Goal: Task Accomplishment & Management: Complete application form

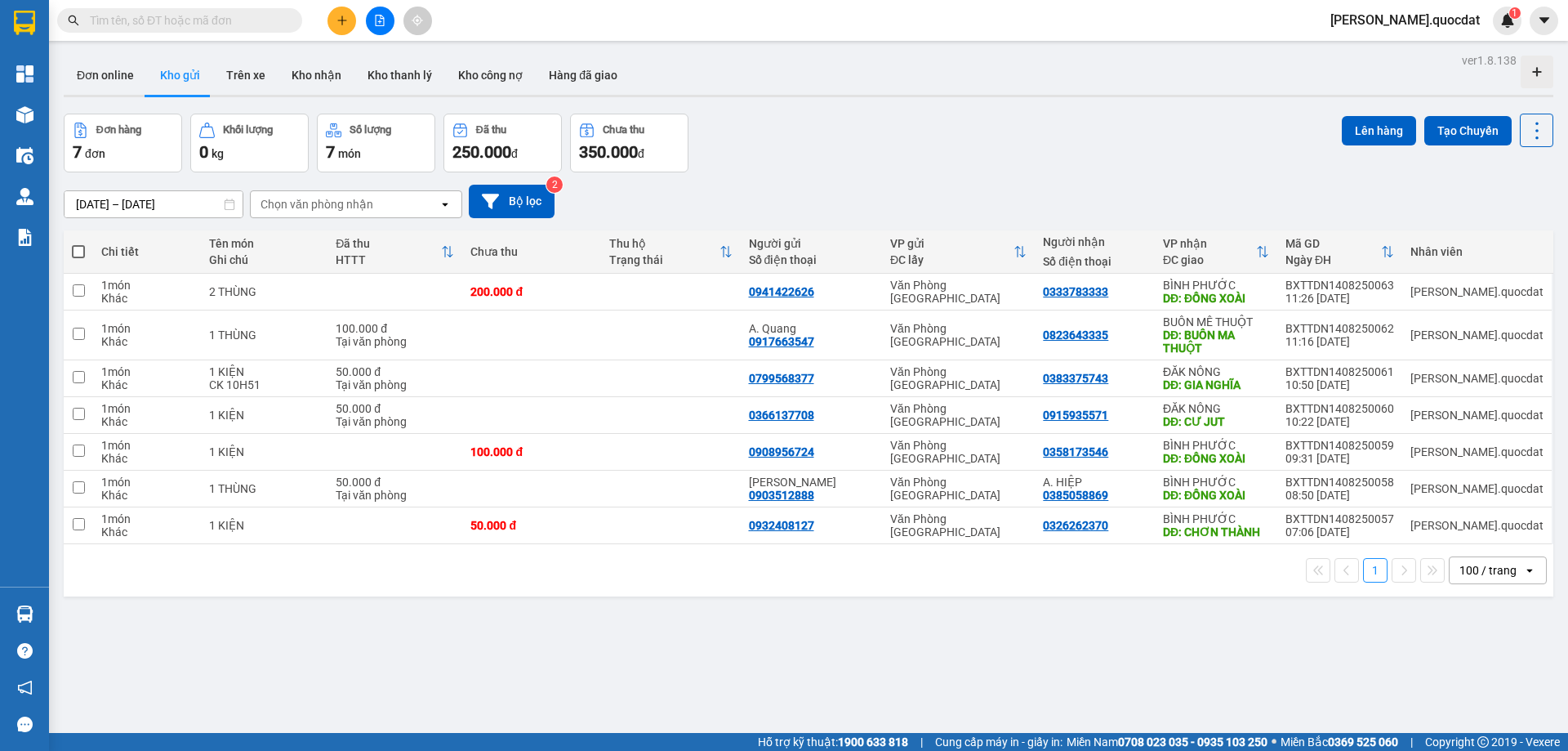
click at [357, 24] on div at bounding box center [379, 21] width 123 height 29
click at [346, 14] on button at bounding box center [341, 21] width 29 height 29
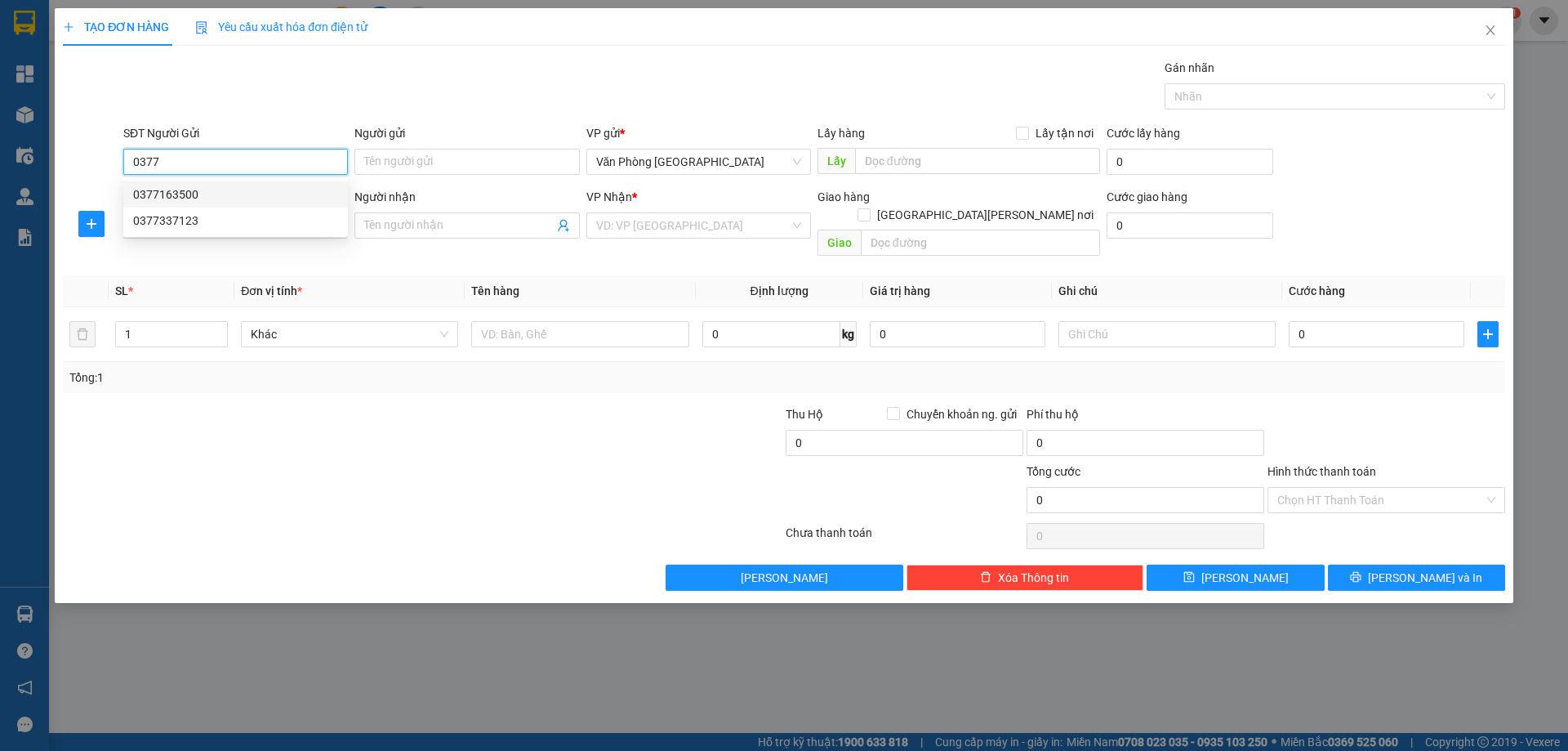
click at [176, 183] on div "0377163500" at bounding box center [235, 194] width 224 height 26
type input "0377163500"
click at [202, 227] on input "SĐT Người Nhận *" at bounding box center [235, 225] width 224 height 26
click at [196, 225] on input "SĐT Người Nhận *" at bounding box center [235, 225] width 224 height 26
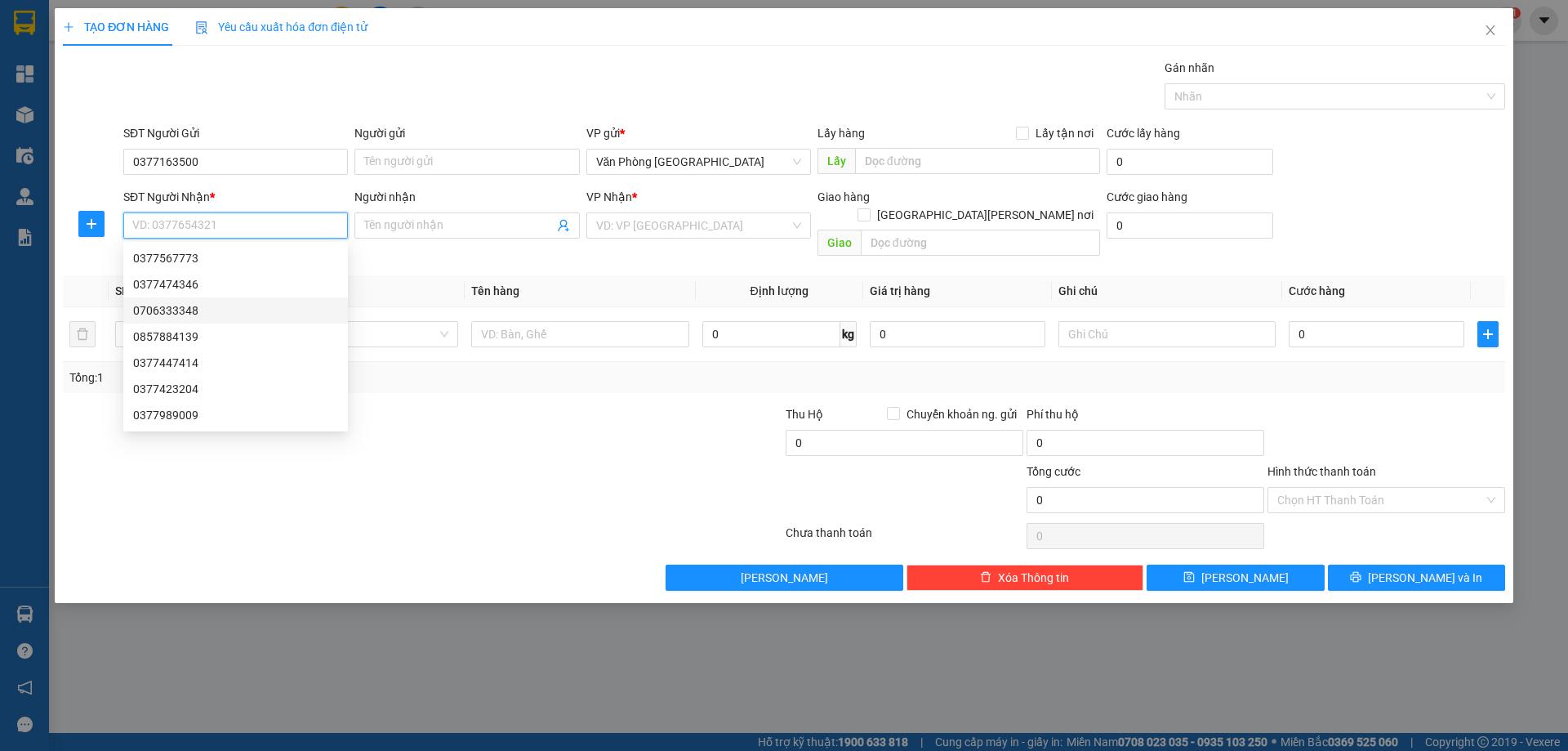
click at [155, 316] on div "0706333348" at bounding box center [236, 310] width 205 height 18
type input "0706333348"
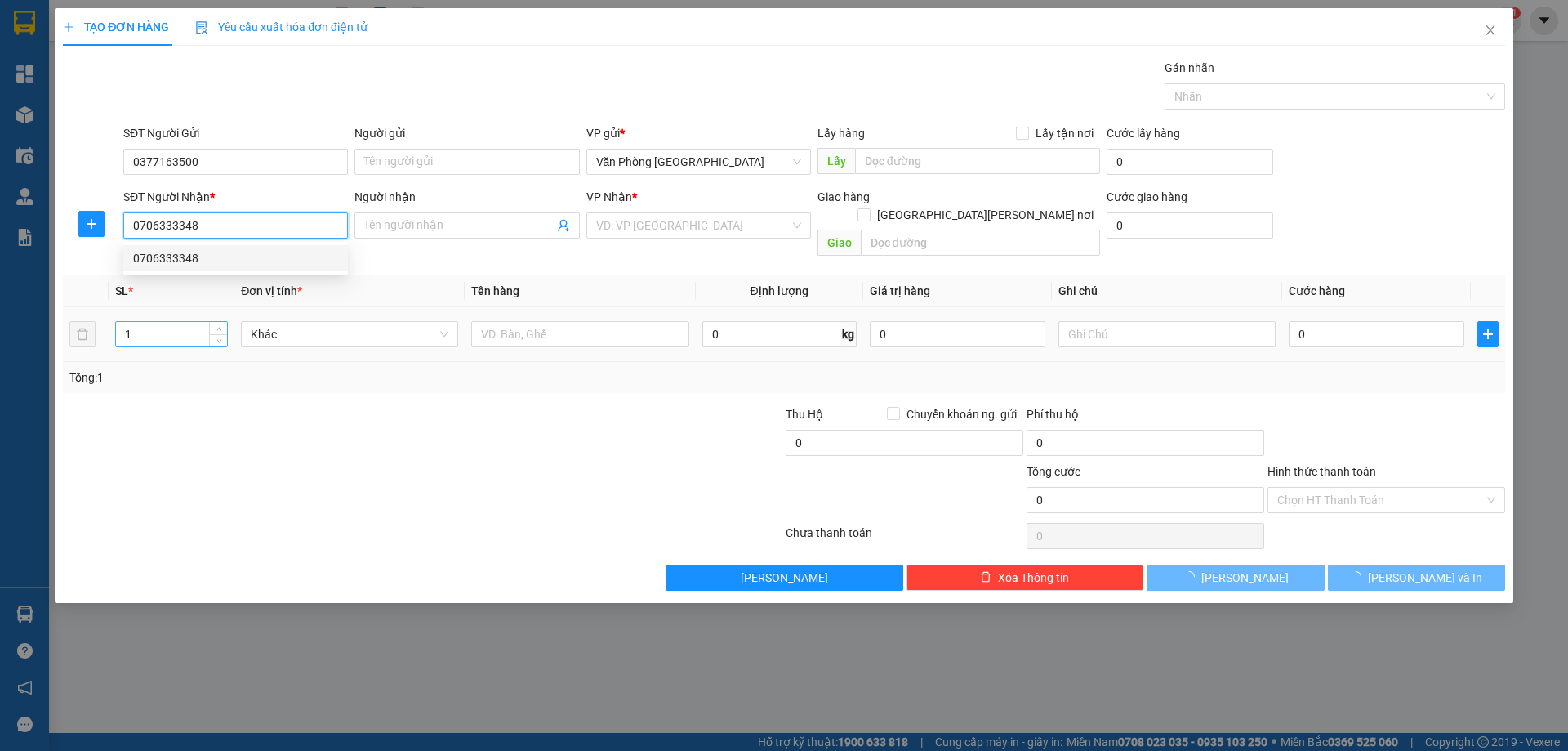
type input "GIA NGHĨA"
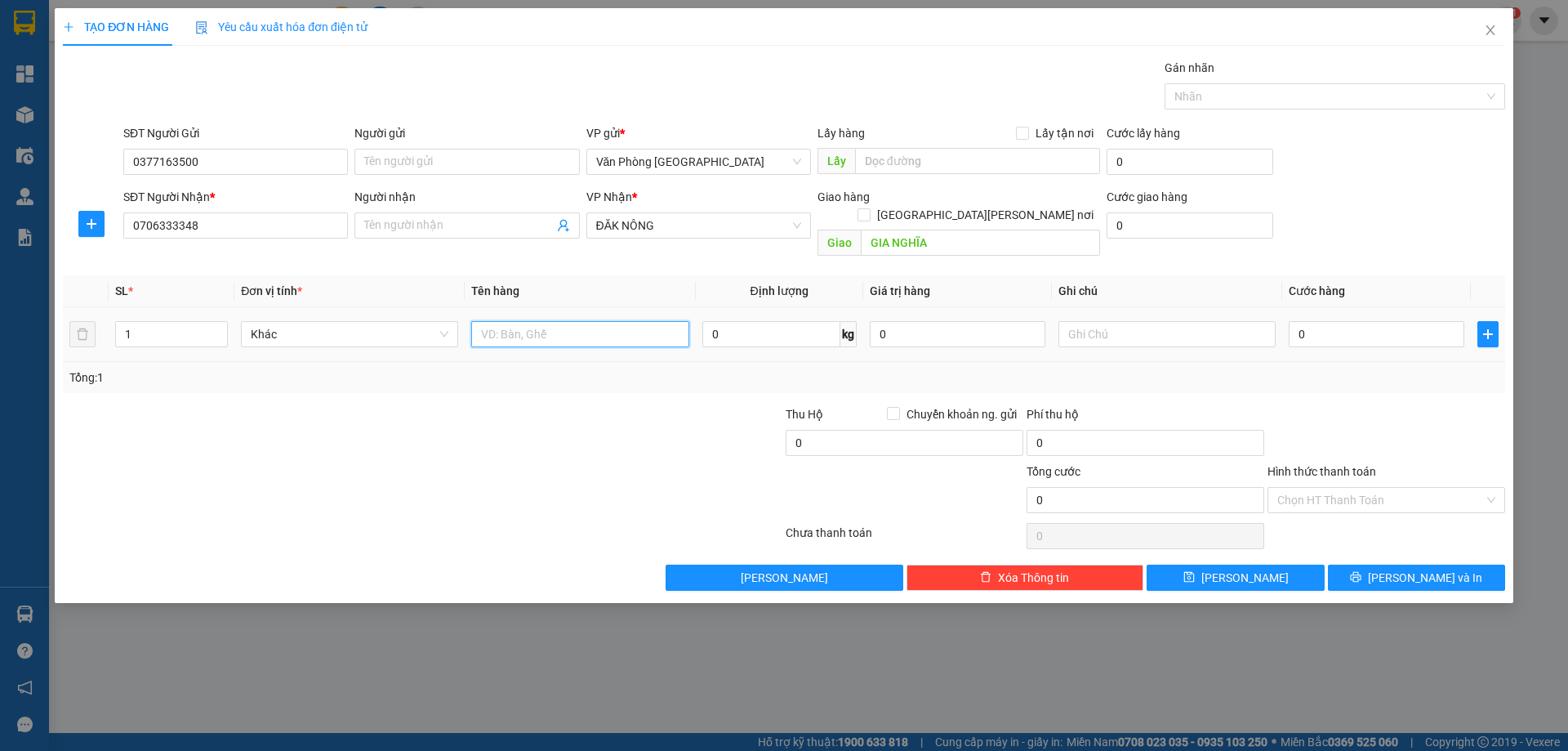
click at [530, 321] on input "text" at bounding box center [580, 334] width 217 height 26
type input "1 THÙNG"
type input "2"
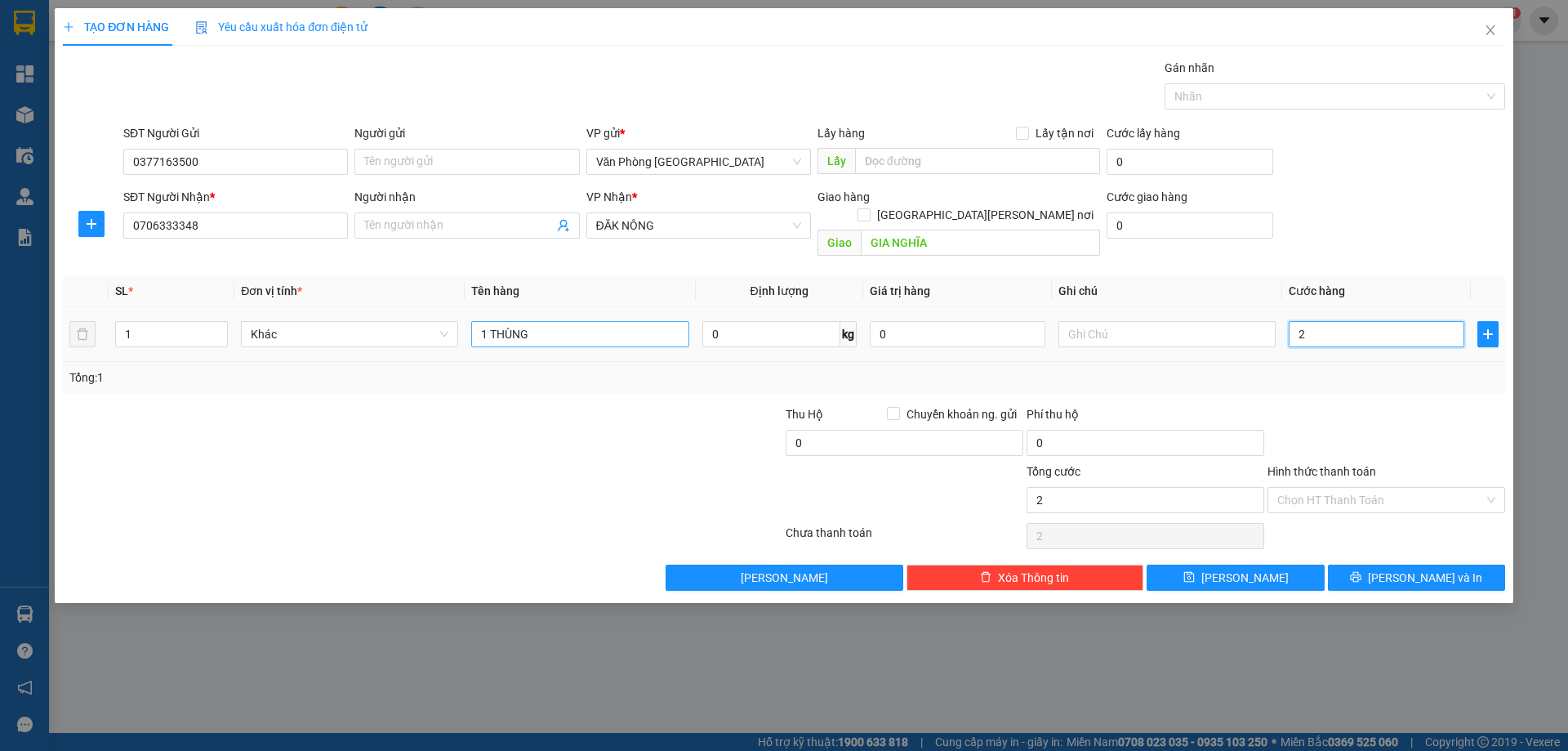
type input "20"
type input "200"
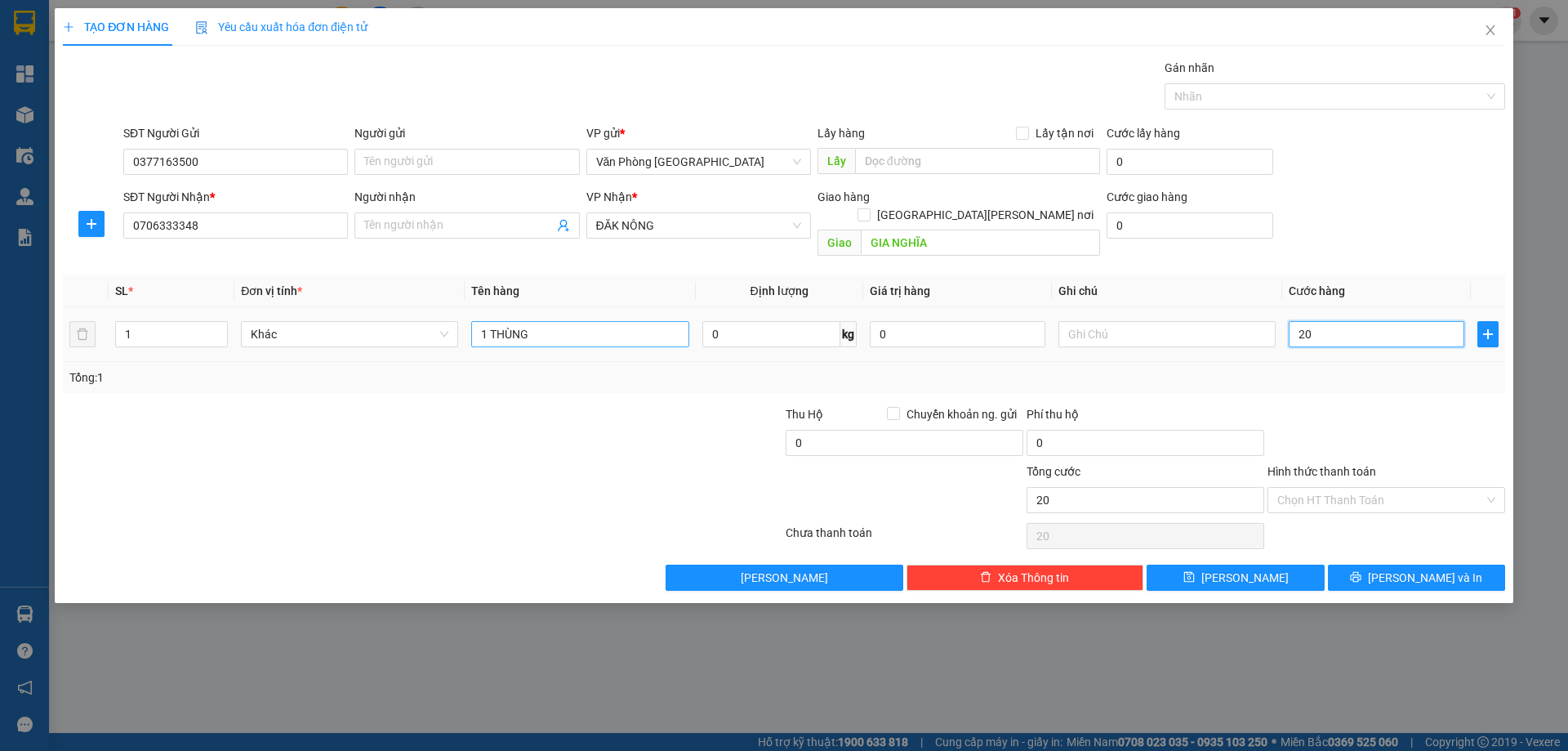
type input "200"
type input "200.000"
click at [1296, 405] on div at bounding box center [1387, 433] width 241 height 57
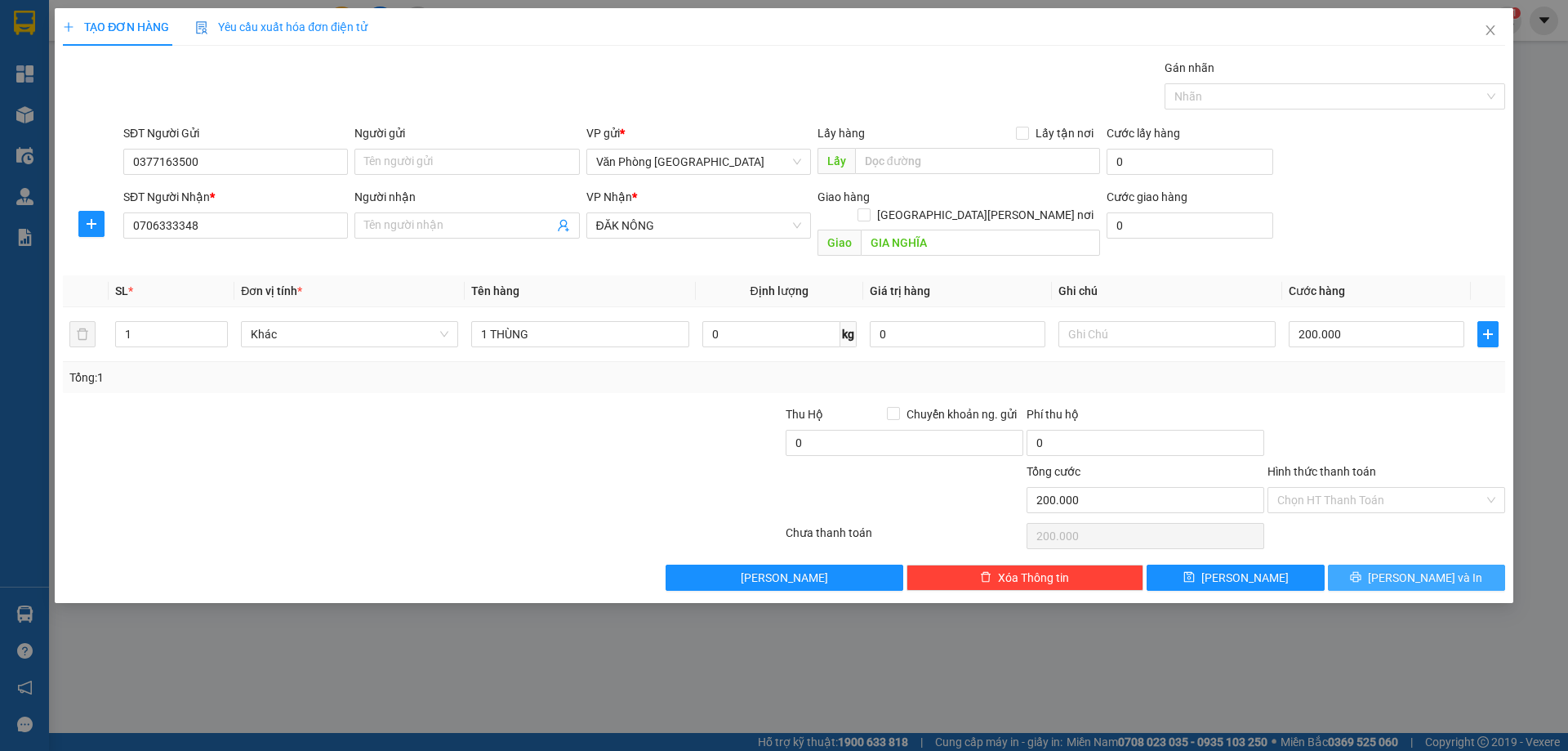
click at [1389, 564] on button "[PERSON_NAME] và In" at bounding box center [1416, 577] width 177 height 26
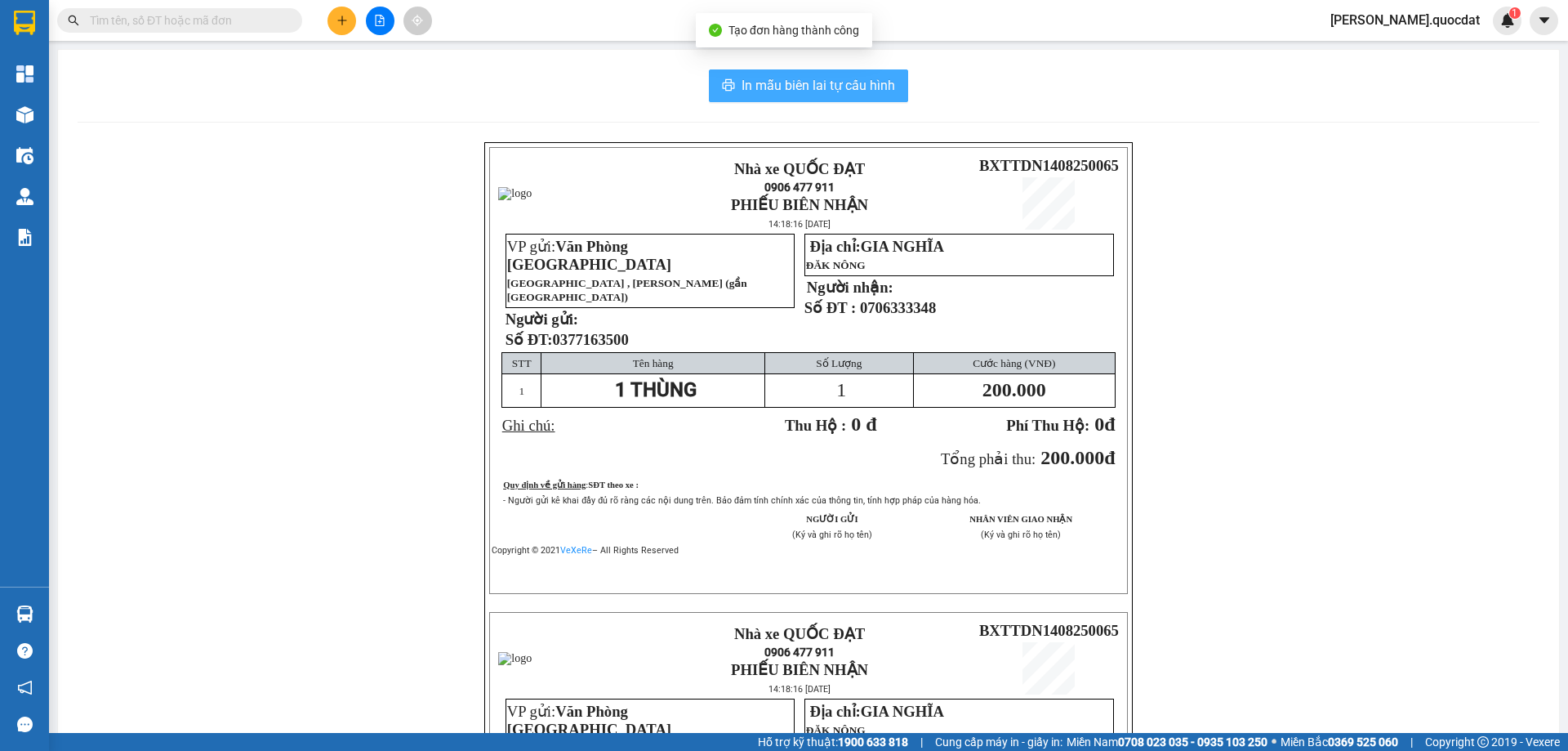
click at [785, 94] on span "In mẫu biên lai tự cấu hình" at bounding box center [818, 85] width 154 height 20
